Goal: Information Seeking & Learning: Learn about a topic

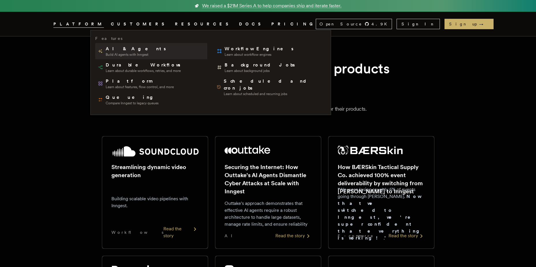
click at [111, 57] on link "AI & Agents Build AI agents with Inngest" at bounding box center [151, 51] width 112 height 16
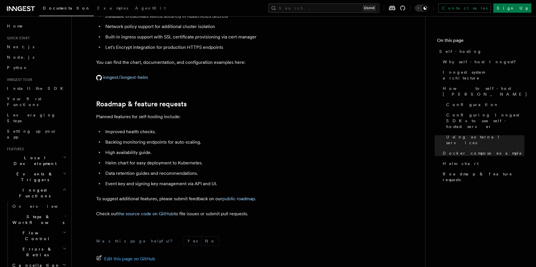
scroll to position [2153, 0]
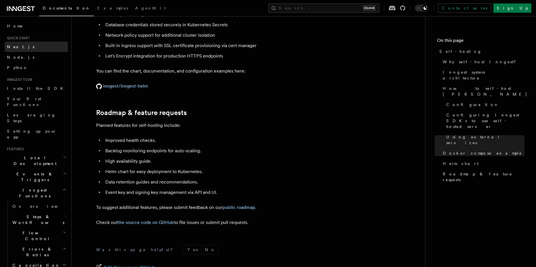
click at [18, 47] on span "Next.js" at bounding box center [20, 46] width 27 height 5
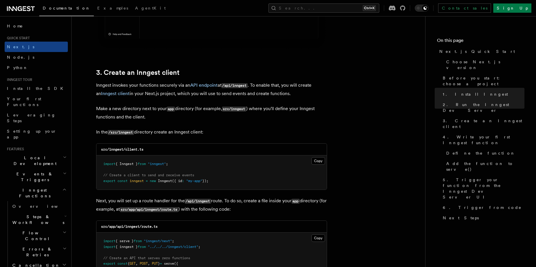
scroll to position [642, 0]
